Goal: Check status: Check status

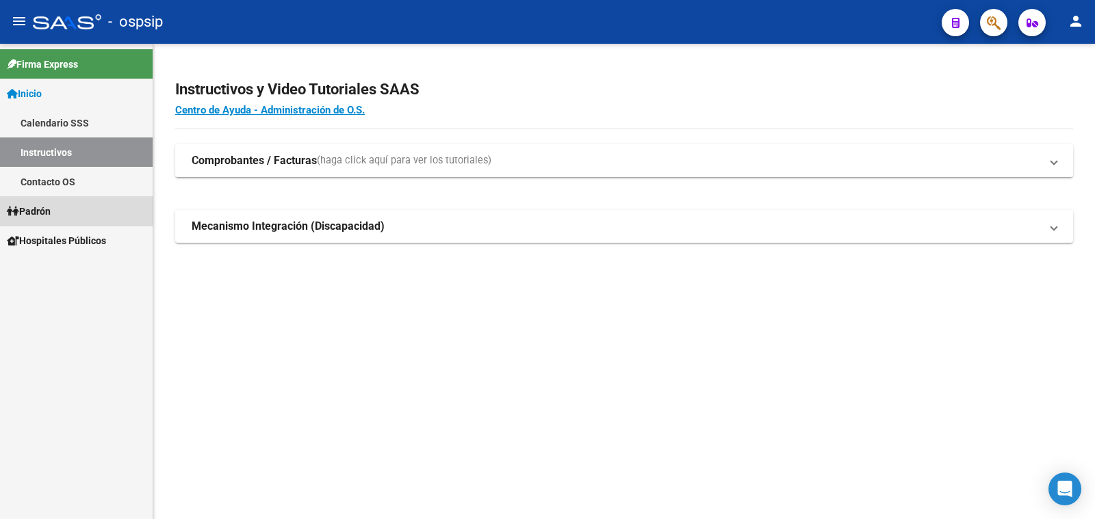
click at [42, 211] on span "Padrón" at bounding box center [29, 211] width 44 height 15
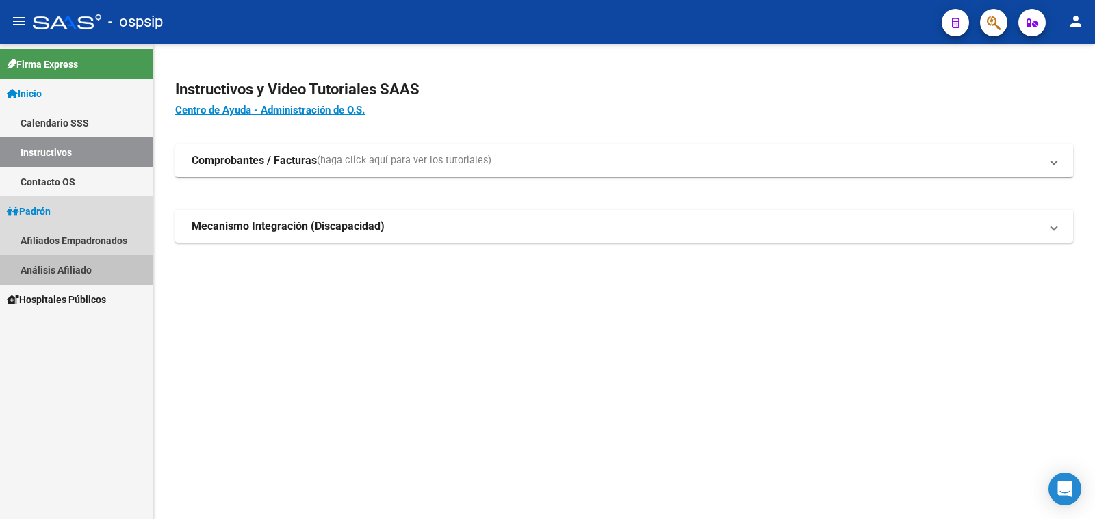
click at [58, 266] on link "Análisis Afiliado" at bounding box center [76, 269] width 153 height 29
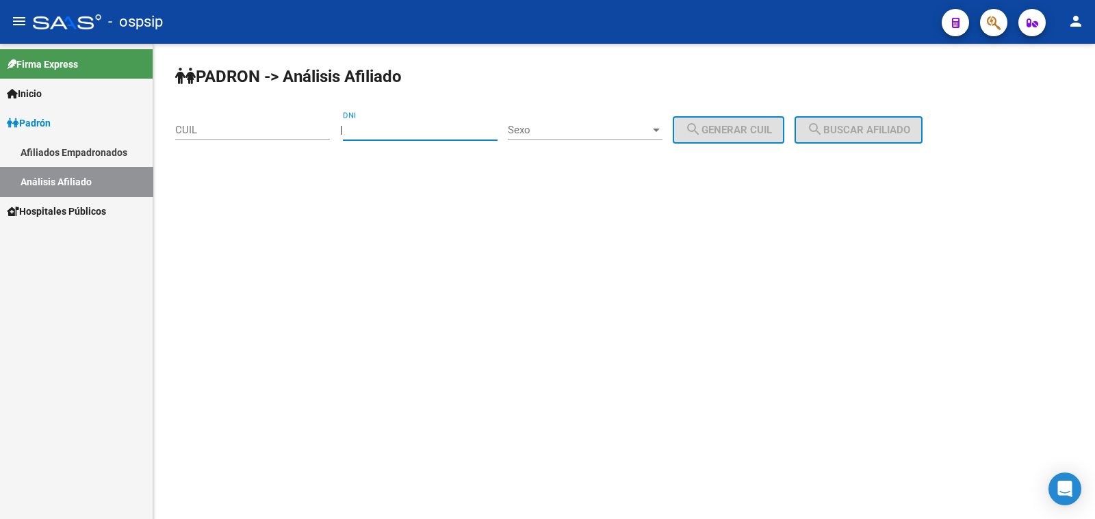
click at [385, 125] on input "DNI" at bounding box center [420, 130] width 155 height 12
paste input "39911467"
type input "39911467"
click at [604, 127] on span "Sexo" at bounding box center [579, 130] width 142 height 12
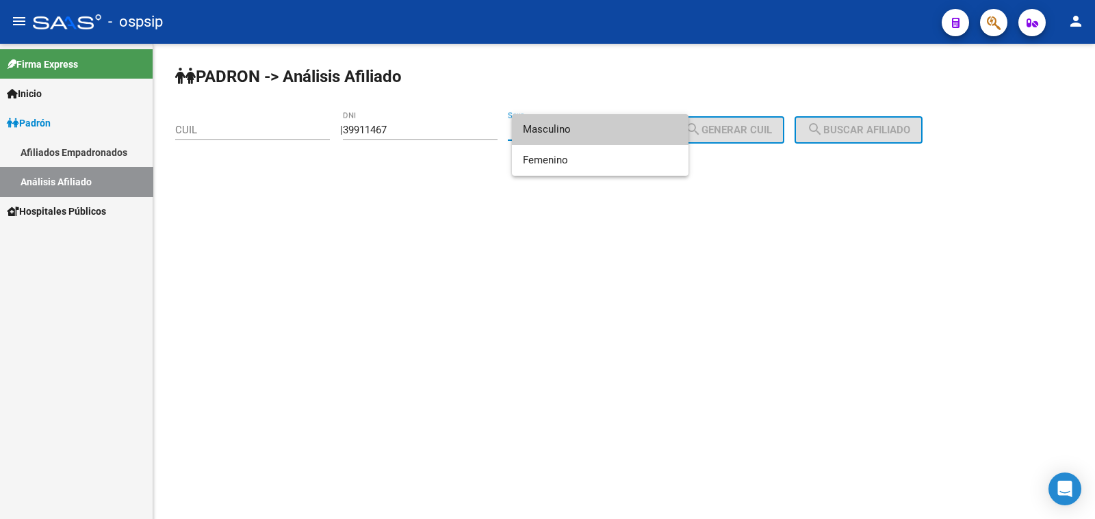
click at [604, 127] on span "Masculino" at bounding box center [600, 129] width 155 height 31
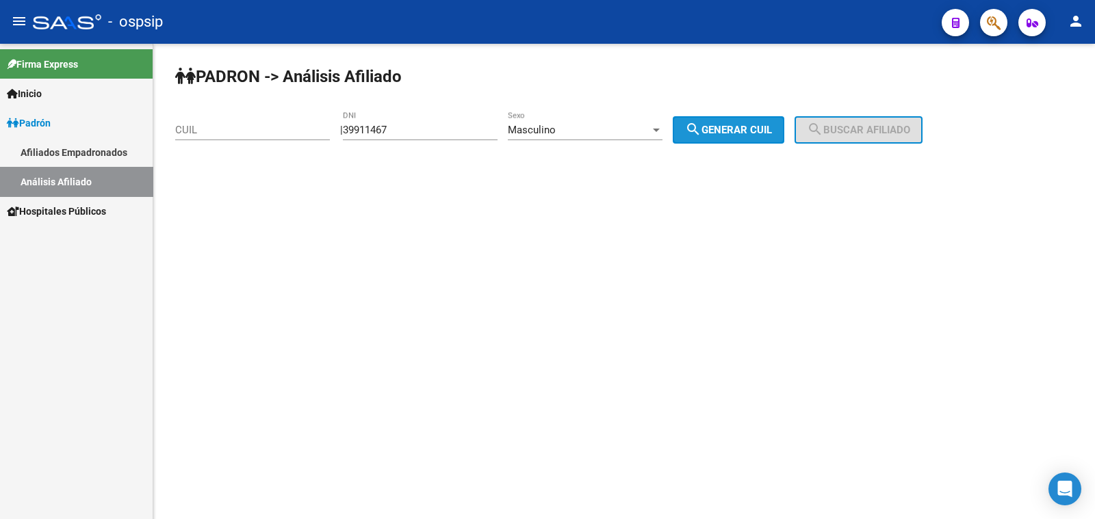
click at [746, 129] on span "search Generar CUIL" at bounding box center [728, 130] width 87 height 12
type input "20-39911467-6"
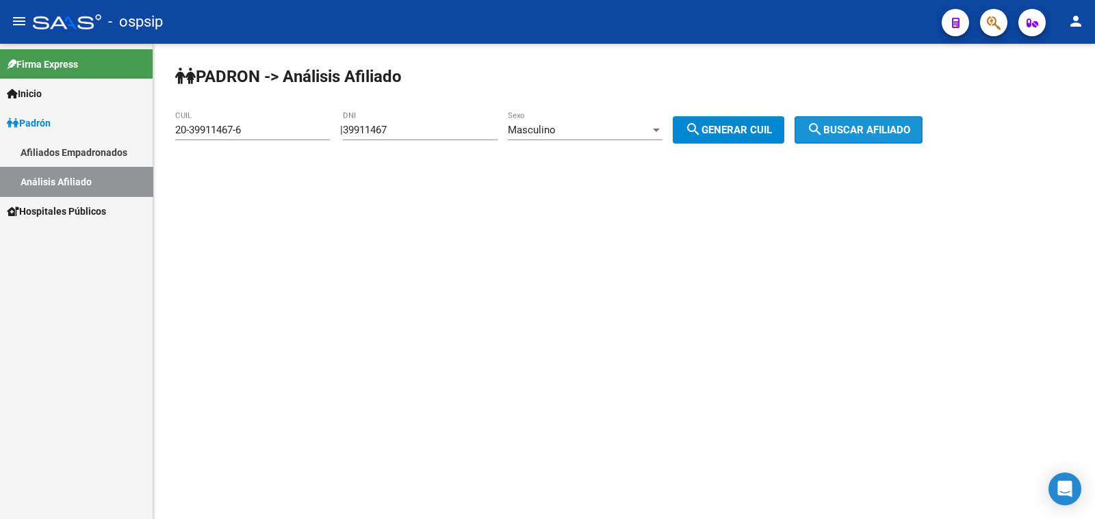
click at [870, 129] on span "search Buscar afiliado" at bounding box center [858, 130] width 103 height 12
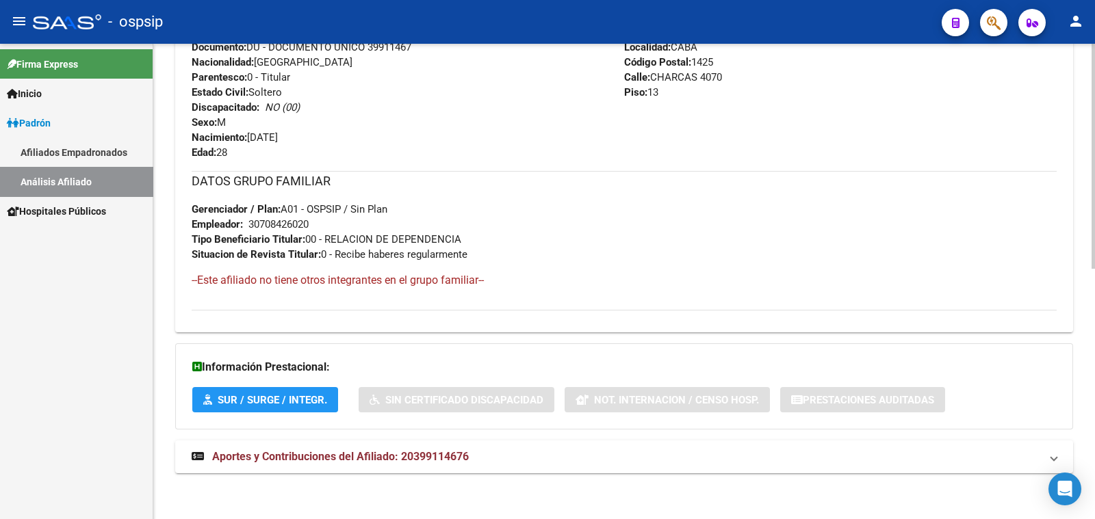
scroll to position [188, 0]
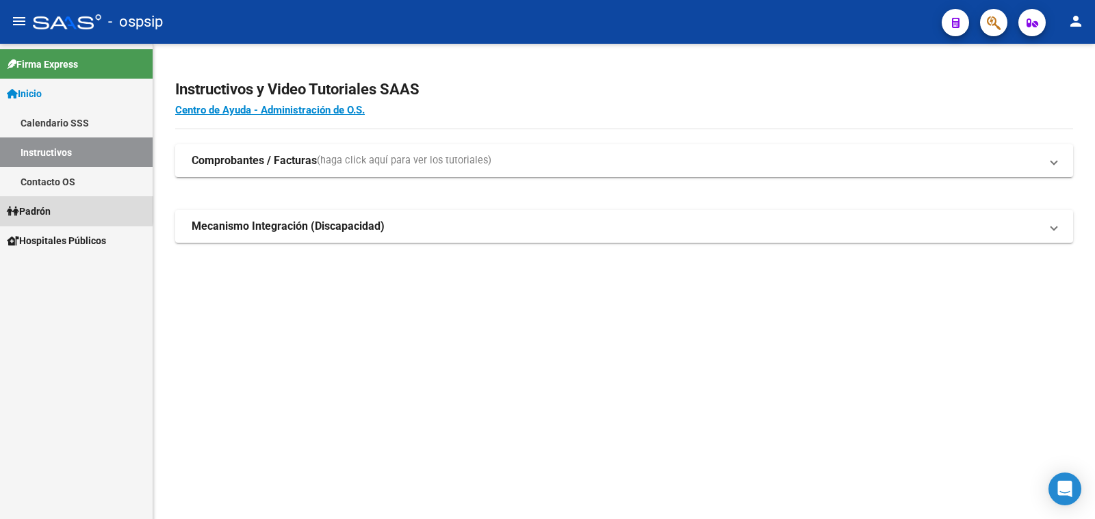
click at [50, 206] on span "Padrón" at bounding box center [29, 211] width 44 height 15
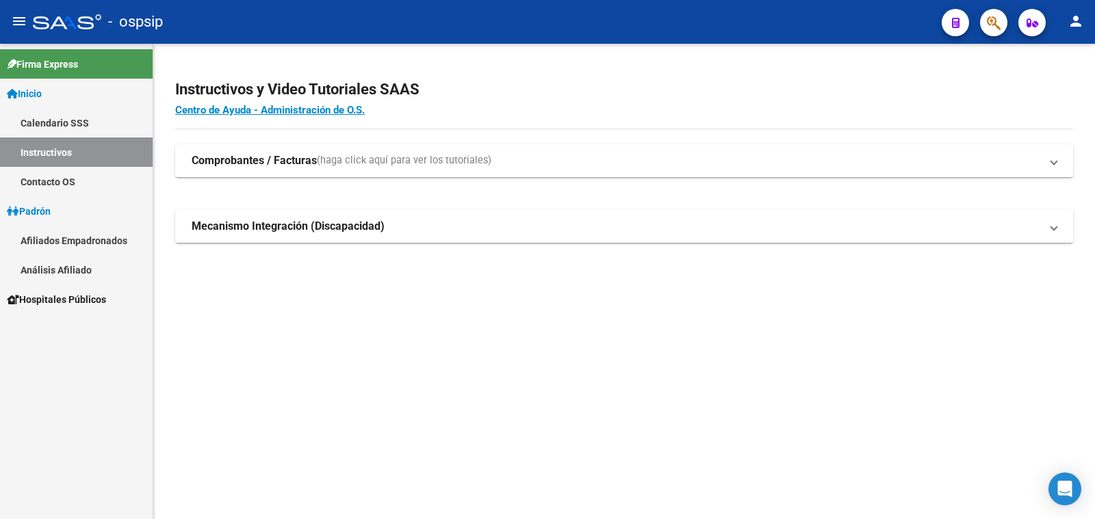
click at [61, 271] on link "Análisis Afiliado" at bounding box center [76, 269] width 153 height 29
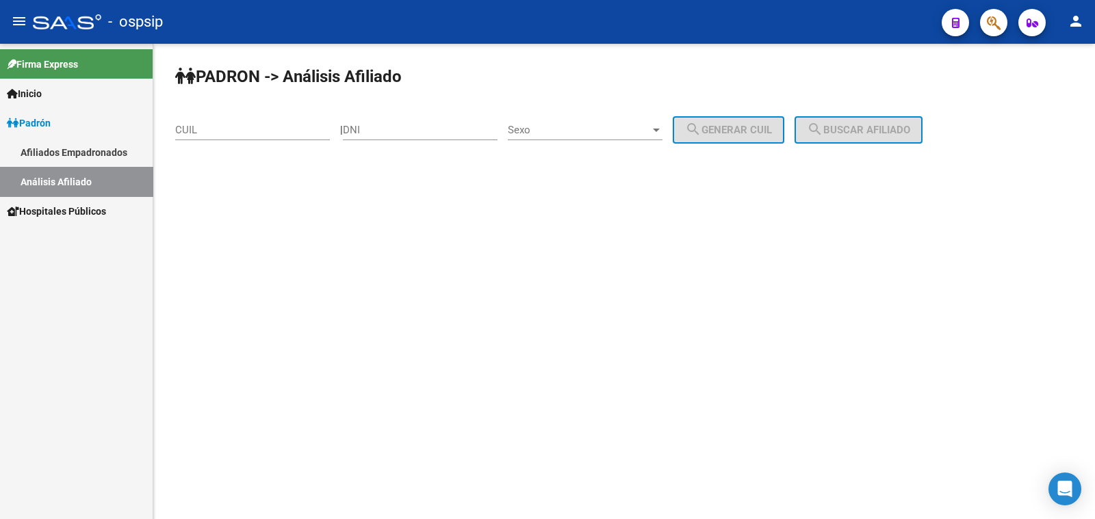
click at [394, 125] on input "DNI" at bounding box center [420, 130] width 155 height 12
type input "16831557"
click at [584, 135] on span "Sexo" at bounding box center [579, 130] width 142 height 12
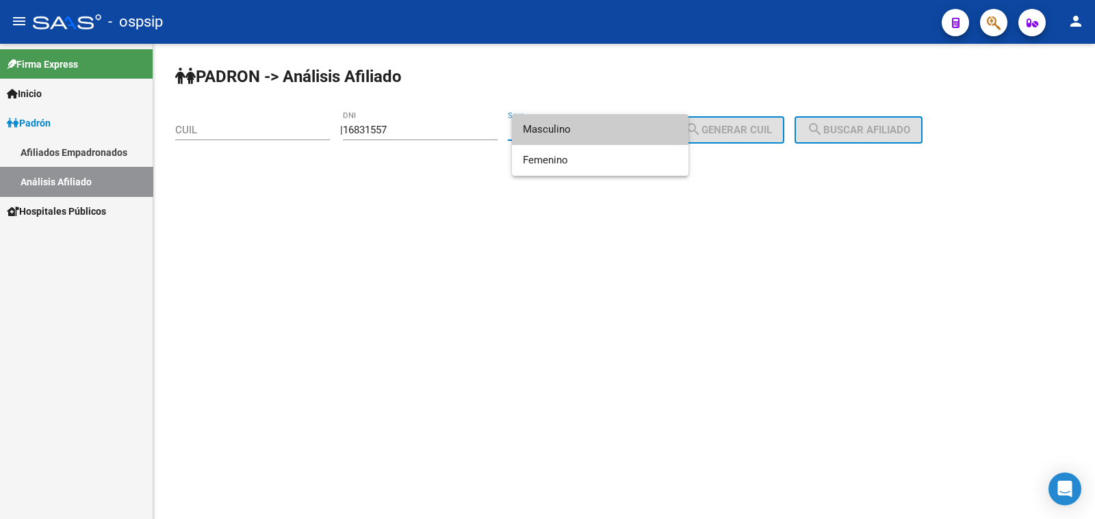
click at [585, 128] on span "Masculino" at bounding box center [600, 129] width 155 height 31
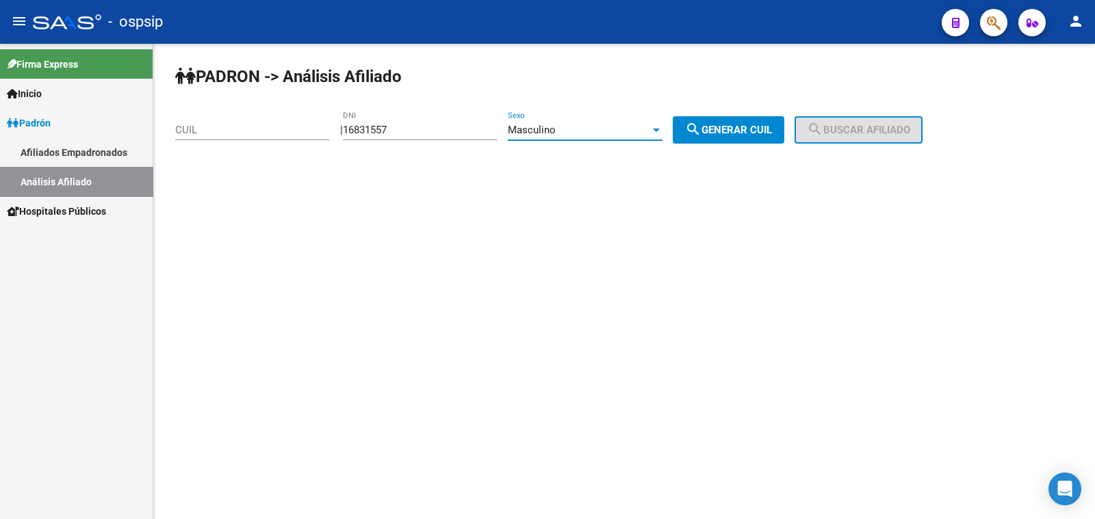
click at [719, 125] on span "search Generar CUIL" at bounding box center [728, 130] width 87 height 12
type input "20-16831557-1"
click at [845, 127] on span "search Buscar afiliado" at bounding box center [858, 130] width 103 height 12
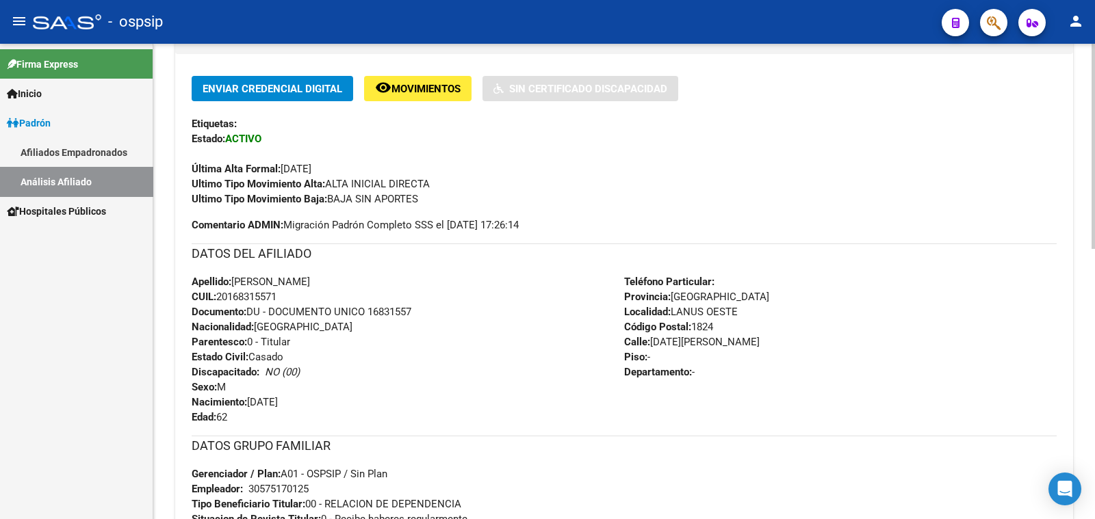
scroll to position [342, 0]
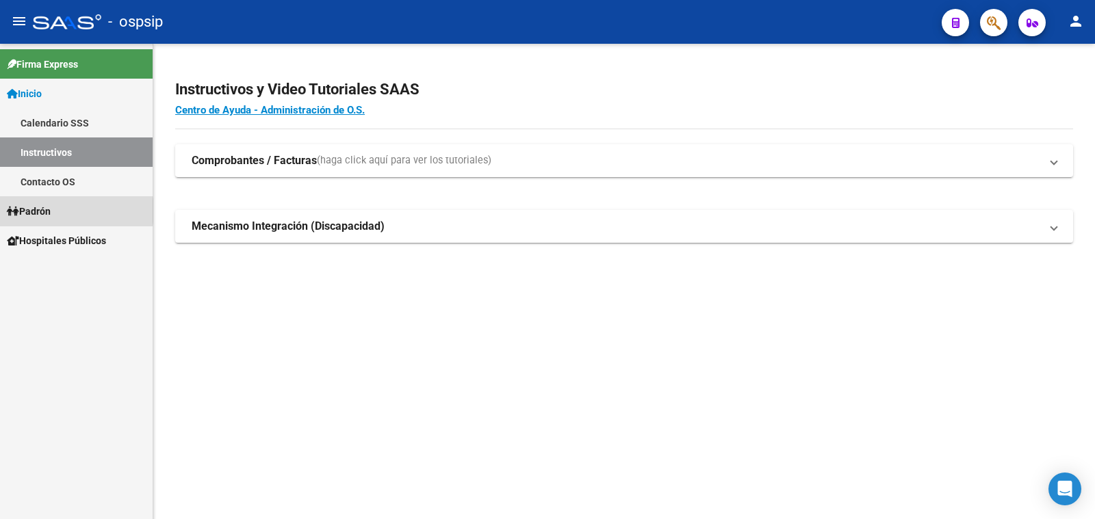
click at [50, 211] on span "Padrón" at bounding box center [29, 211] width 44 height 15
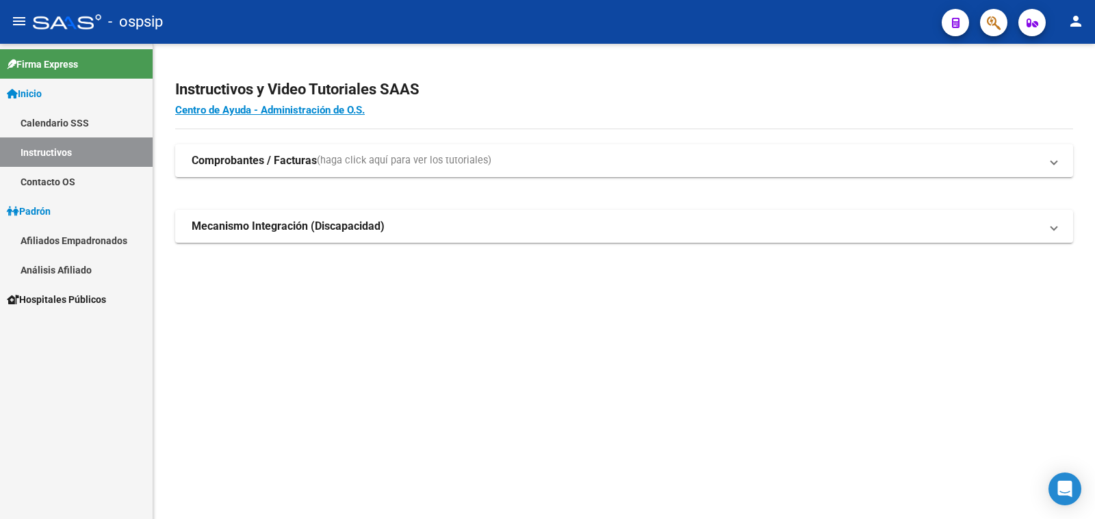
click at [60, 268] on link "Análisis Afiliado" at bounding box center [76, 269] width 153 height 29
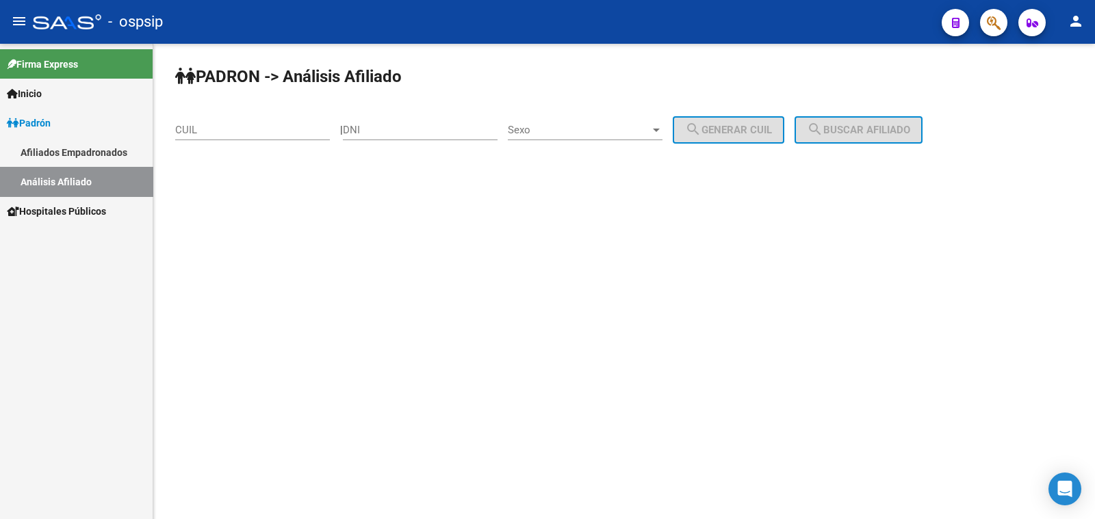
click at [379, 125] on input "DNI" at bounding box center [420, 130] width 155 height 12
click at [402, 129] on input "181990741" at bounding box center [420, 130] width 155 height 12
click at [398, 127] on input "181990741" at bounding box center [420, 130] width 155 height 12
type input "18199041"
click at [600, 128] on span "Sexo" at bounding box center [579, 130] width 142 height 12
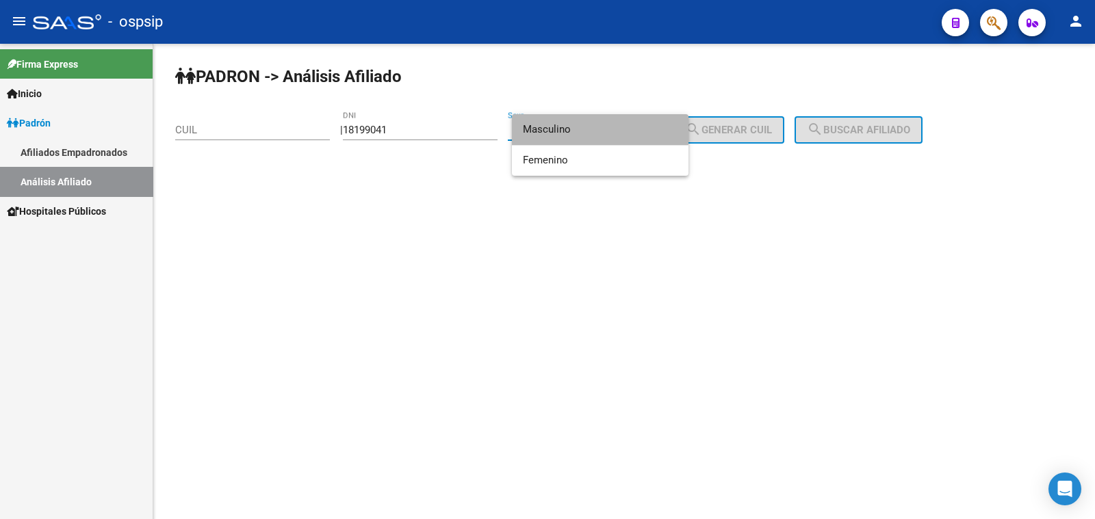
click at [600, 128] on span "Masculino" at bounding box center [600, 129] width 155 height 31
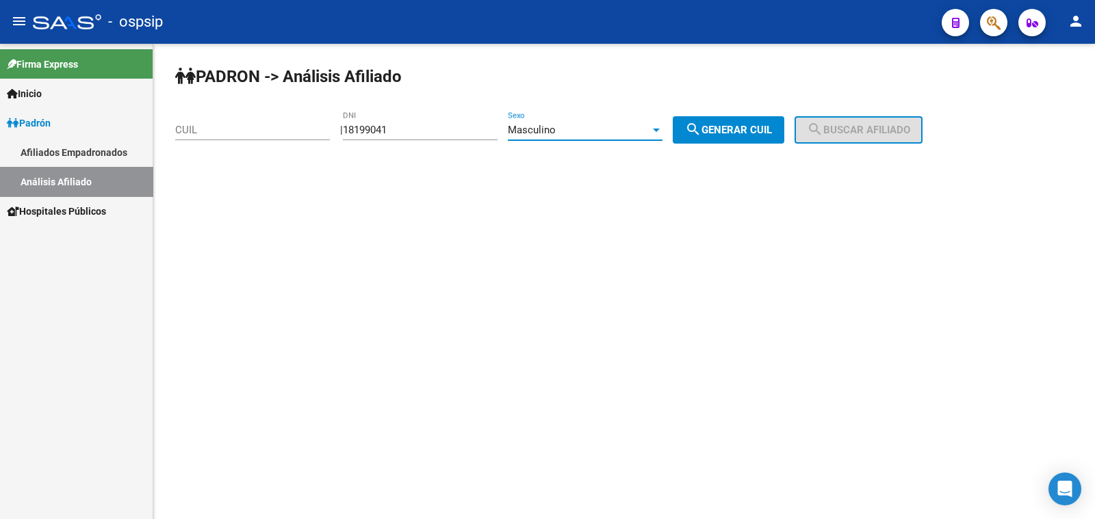
click at [749, 133] on span "search Generar CUIL" at bounding box center [728, 130] width 87 height 12
type input "20-18199041-5"
click at [876, 125] on span "search Buscar afiliado" at bounding box center [858, 130] width 103 height 12
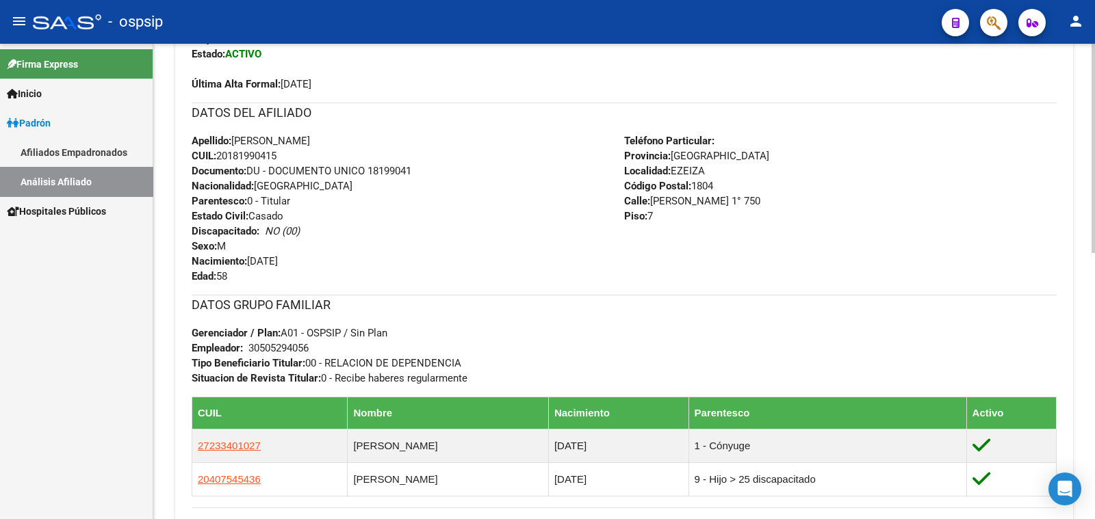
scroll to position [428, 0]
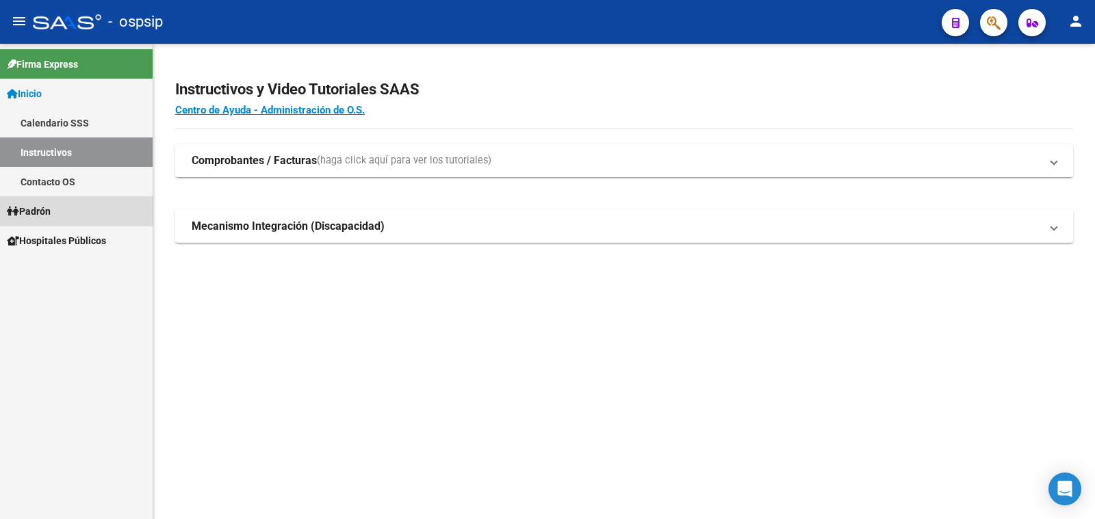
click at [47, 211] on span "Padrón" at bounding box center [29, 211] width 44 height 15
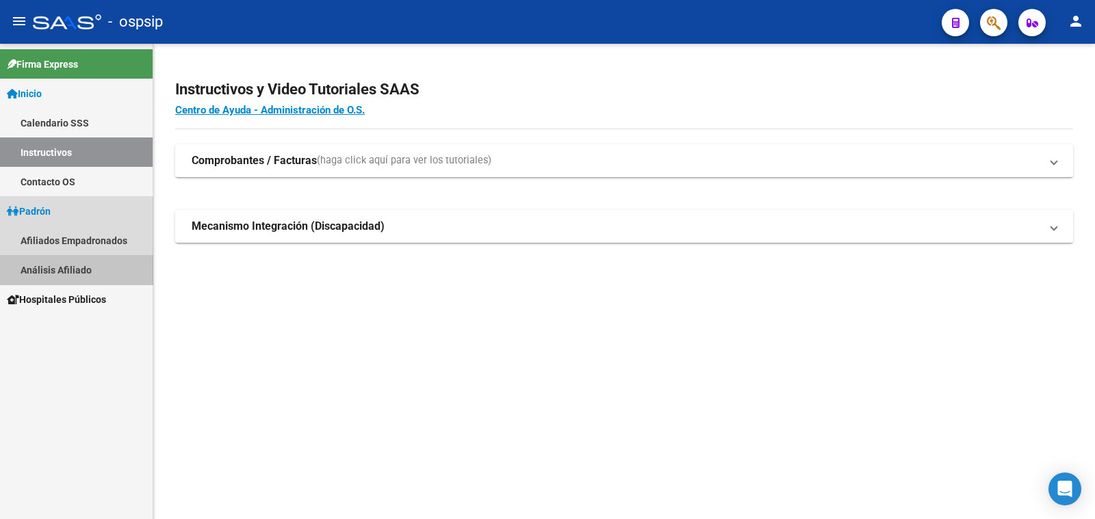
click at [71, 272] on link "Análisis Afiliado" at bounding box center [76, 269] width 153 height 29
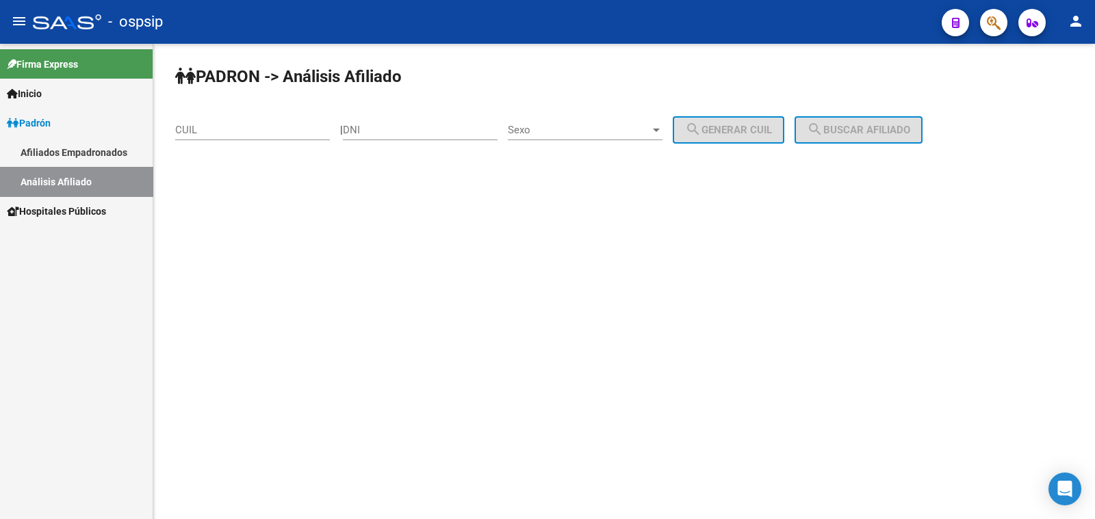
click at [383, 123] on div "DNI" at bounding box center [420, 125] width 155 height 29
type input "57673176"
click at [574, 129] on span "Sexo" at bounding box center [579, 130] width 142 height 12
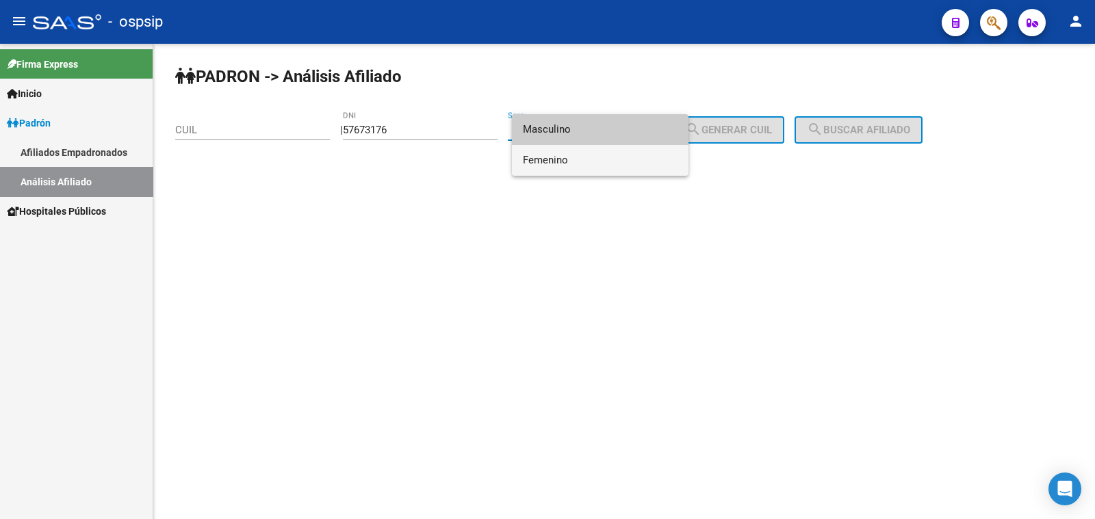
click at [614, 163] on span "Femenino" at bounding box center [600, 160] width 155 height 31
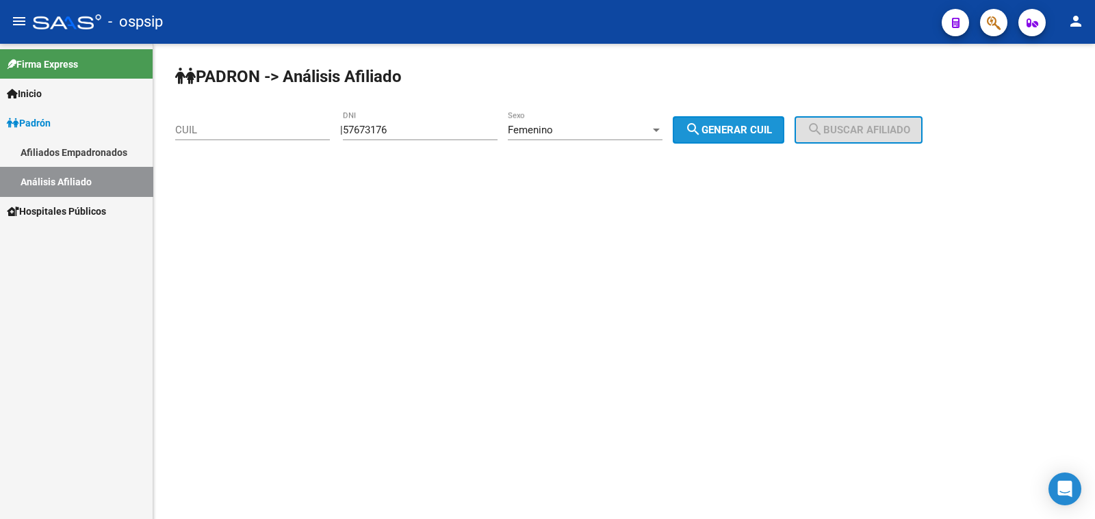
click at [730, 135] on span "search Generar CUIL" at bounding box center [728, 130] width 87 height 12
type input "27-57673176-6"
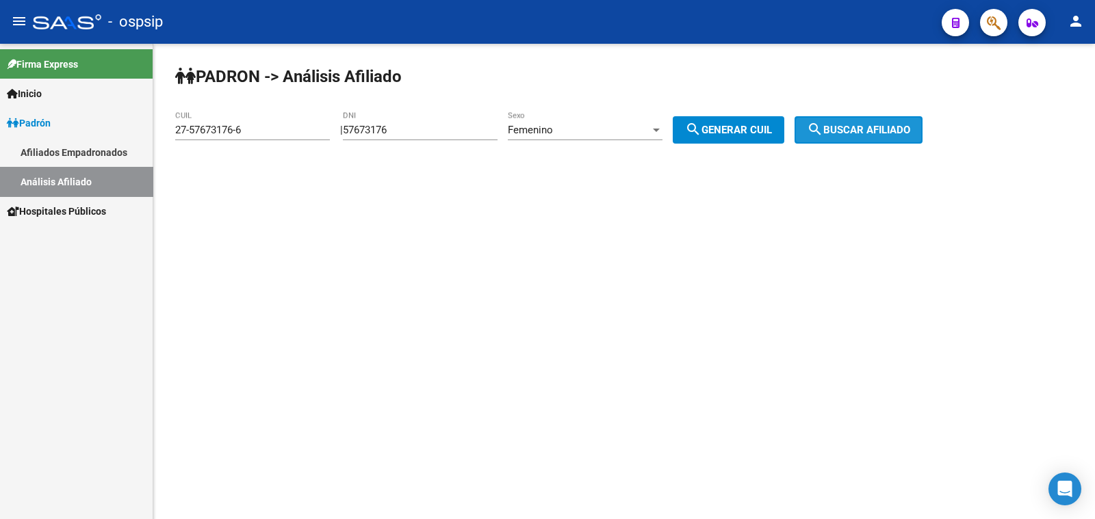
click at [855, 133] on span "search Buscar afiliado" at bounding box center [858, 130] width 103 height 12
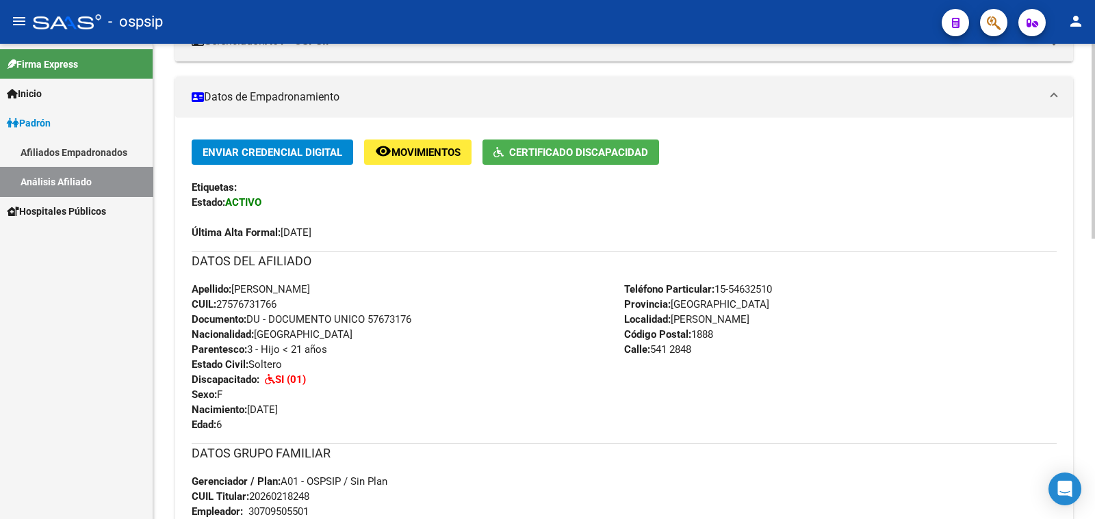
scroll to position [342, 0]
